Goal: Task Accomplishment & Management: Manage account settings

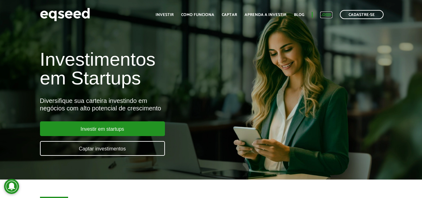
click at [323, 14] on link "Login" at bounding box center [326, 15] width 12 height 4
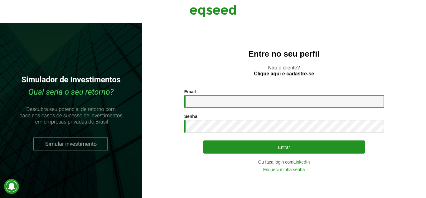
type input "**********"
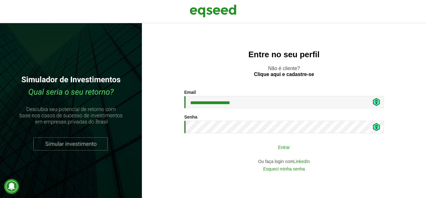
click at [247, 144] on button "Entrar" at bounding box center [284, 147] width 162 height 12
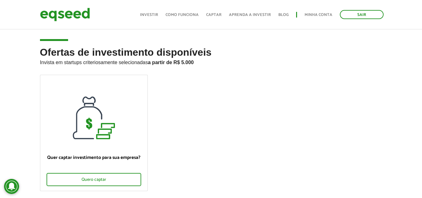
scroll to position [62, 0]
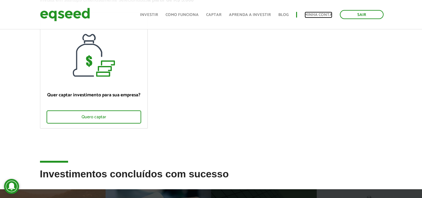
click at [312, 13] on link "Minha conta" at bounding box center [318, 15] width 28 height 4
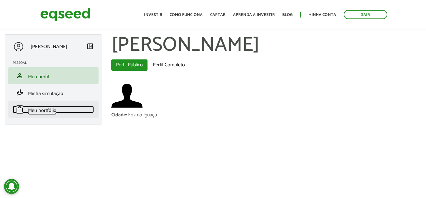
click at [45, 110] on span "Meu portfólio" at bounding box center [42, 110] width 28 height 8
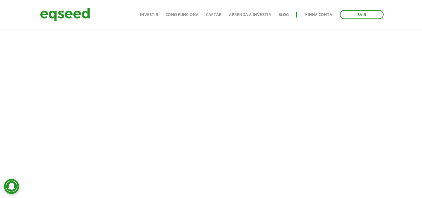
scroll to position [218, 0]
